Goal: Book appointment/travel/reservation

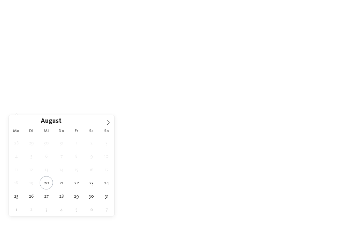
type div "[DATE]"
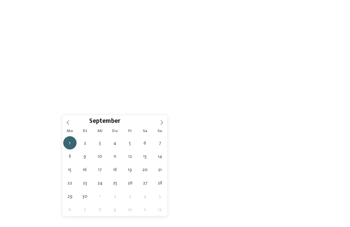
type div "[DATE]"
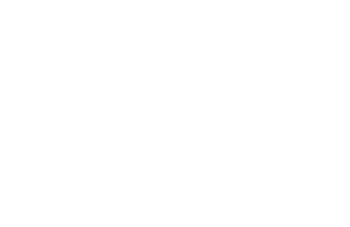
click at [335, 110] on link "Hotel finden" at bounding box center [315, 109] width 51 height 12
click at [331, 38] on div "Falkys Familienwochen -15%" at bounding box center [258, 75] width 158 height 89
click at [68, 45] on span "zurück zur Hotelübersicht" at bounding box center [63, 43] width 72 height 7
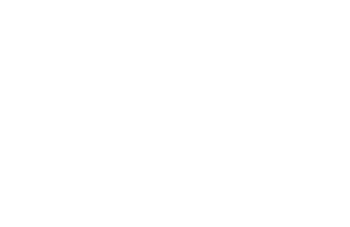
scroll to position [3129, 0]
